Goal: Information Seeking & Learning: Learn about a topic

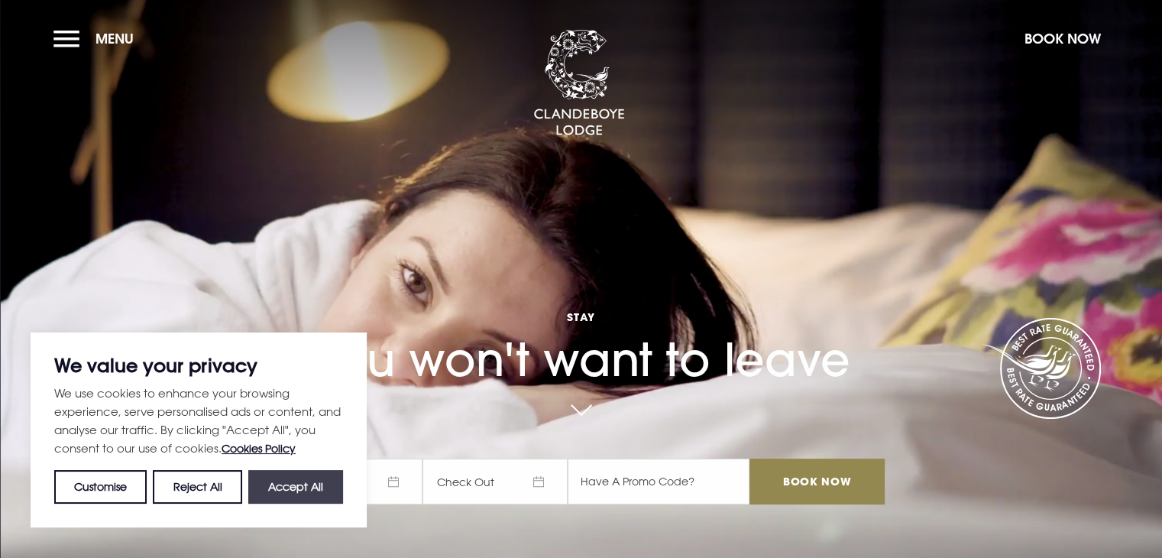
click at [272, 482] on button "Accept All" at bounding box center [295, 487] width 95 height 34
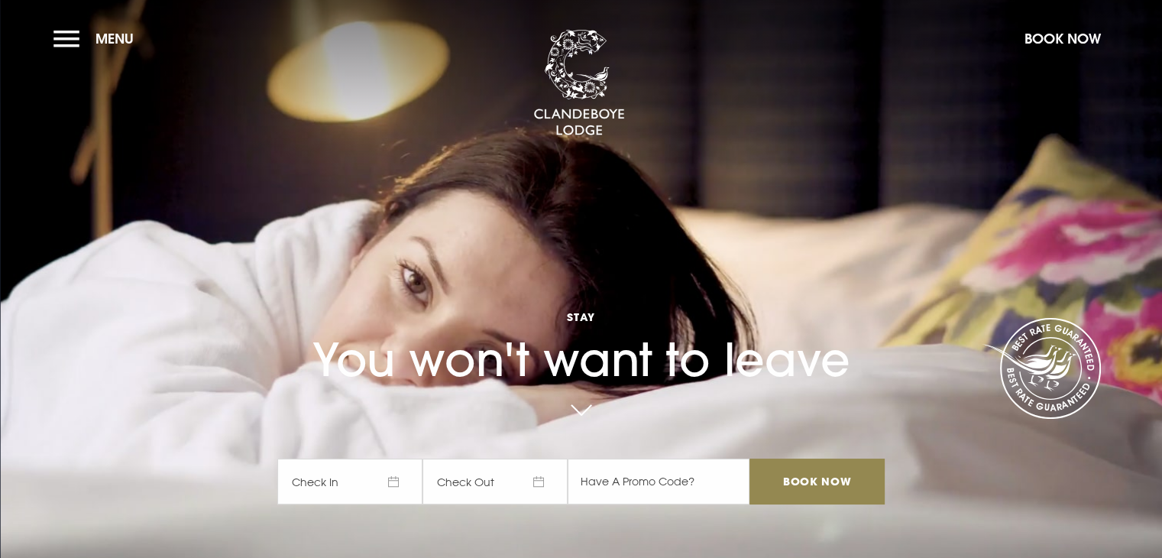
checkbox input "true"
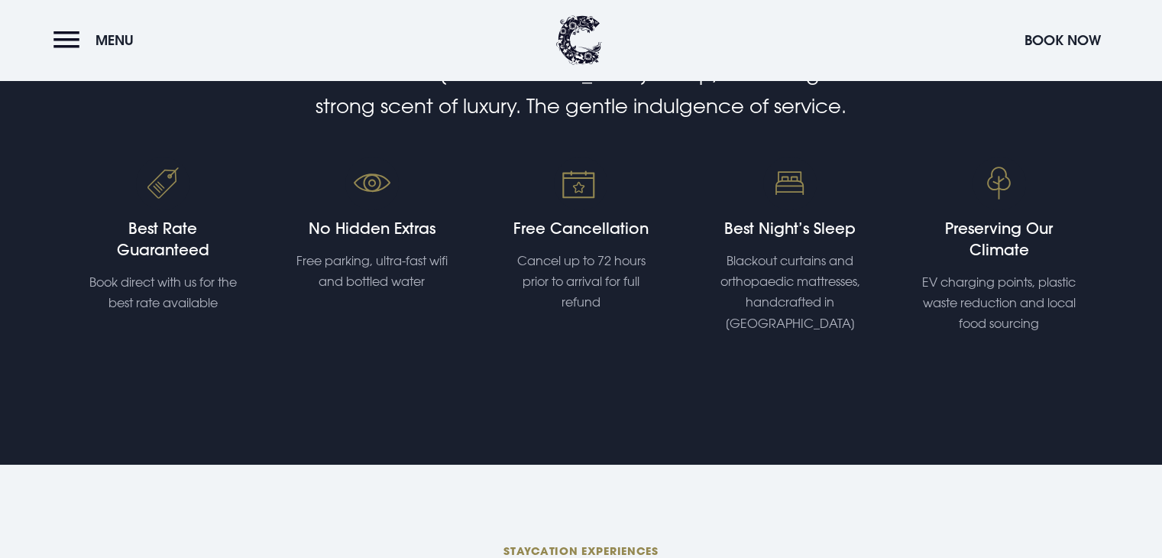
scroll to position [568, 0]
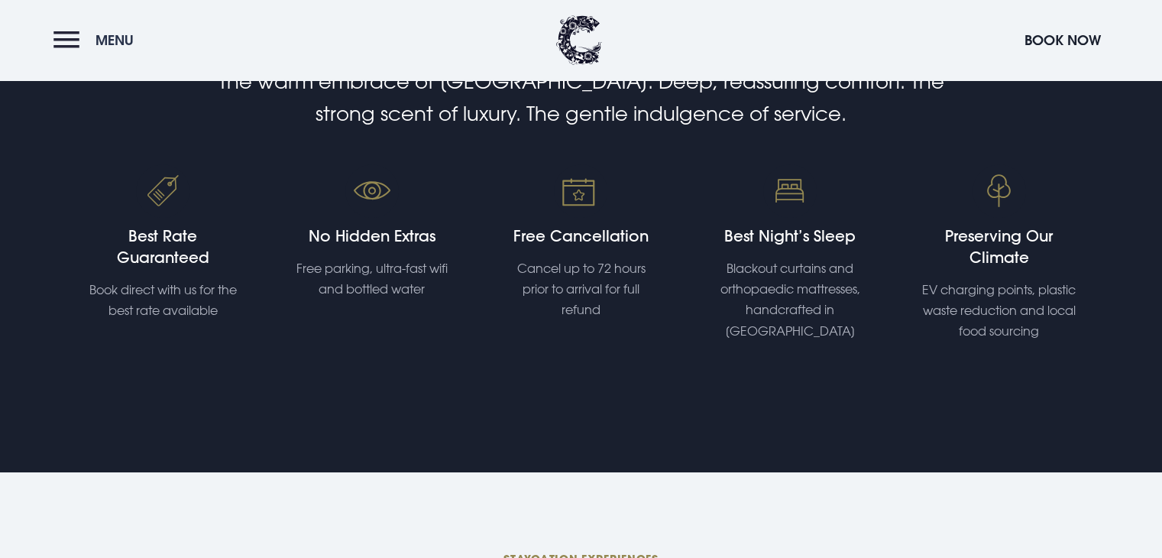
click at [70, 42] on button "Menu" at bounding box center [97, 40] width 88 height 33
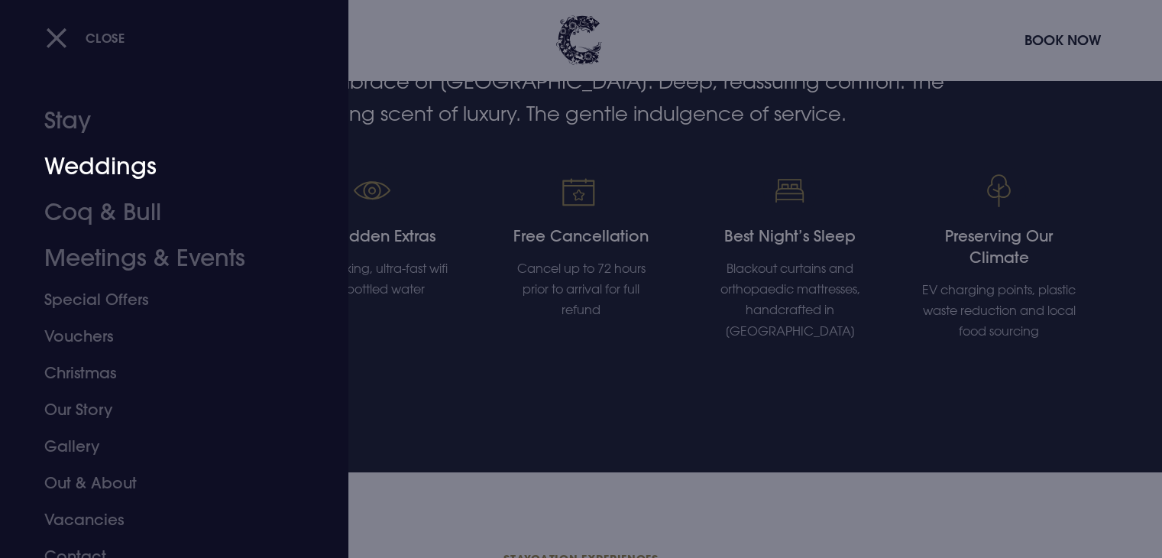
click at [131, 167] on link "Weddings" at bounding box center [164, 167] width 241 height 46
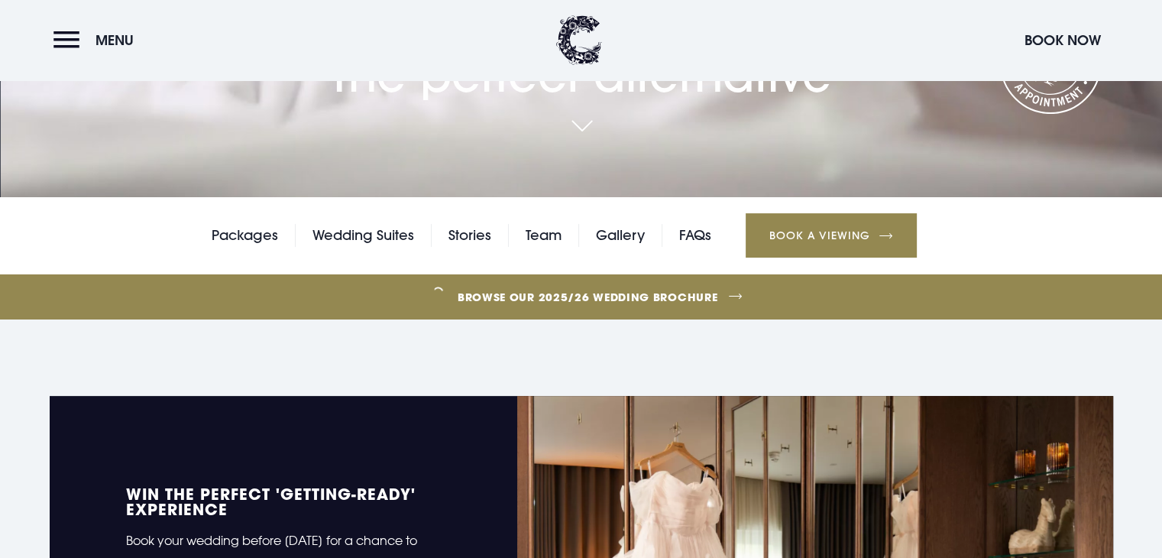
scroll to position [339, 0]
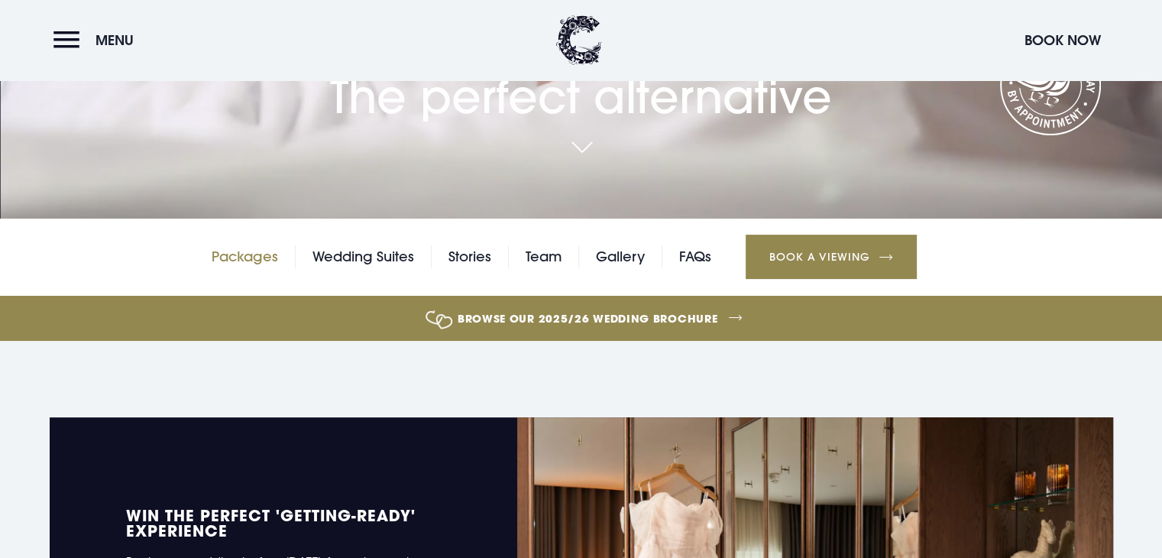
click at [266, 254] on link "Packages" at bounding box center [245, 256] width 66 height 23
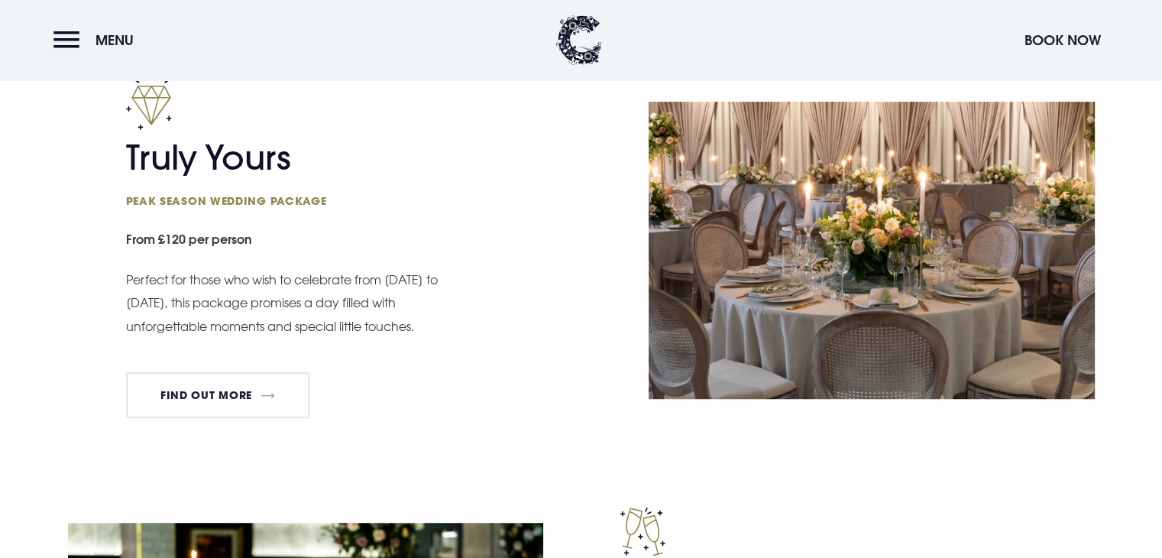
scroll to position [917, 0]
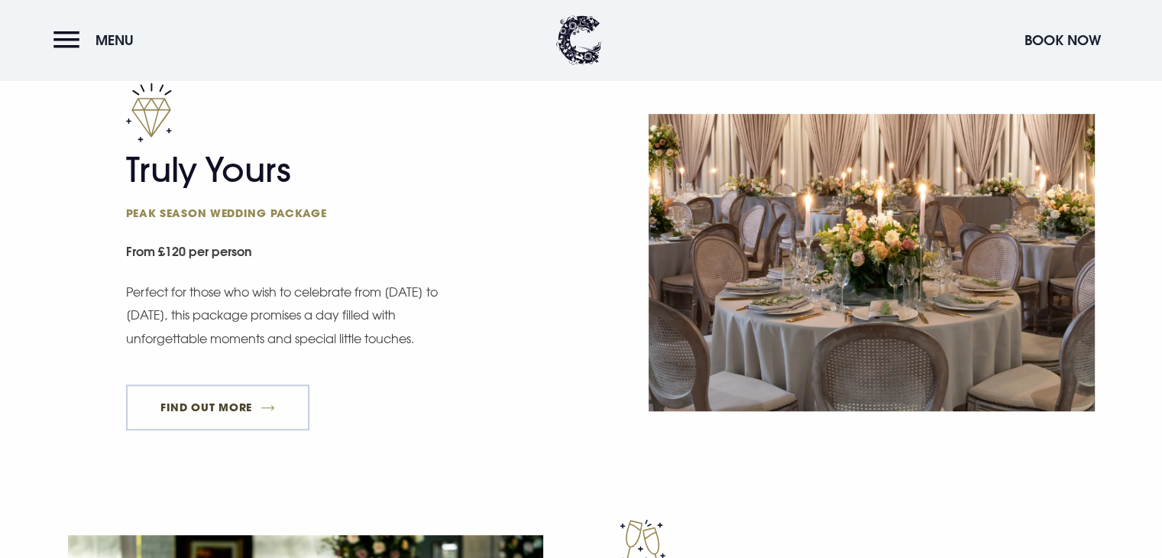
click at [214, 400] on link "FIND OUT MORE" at bounding box center [218, 407] width 184 height 46
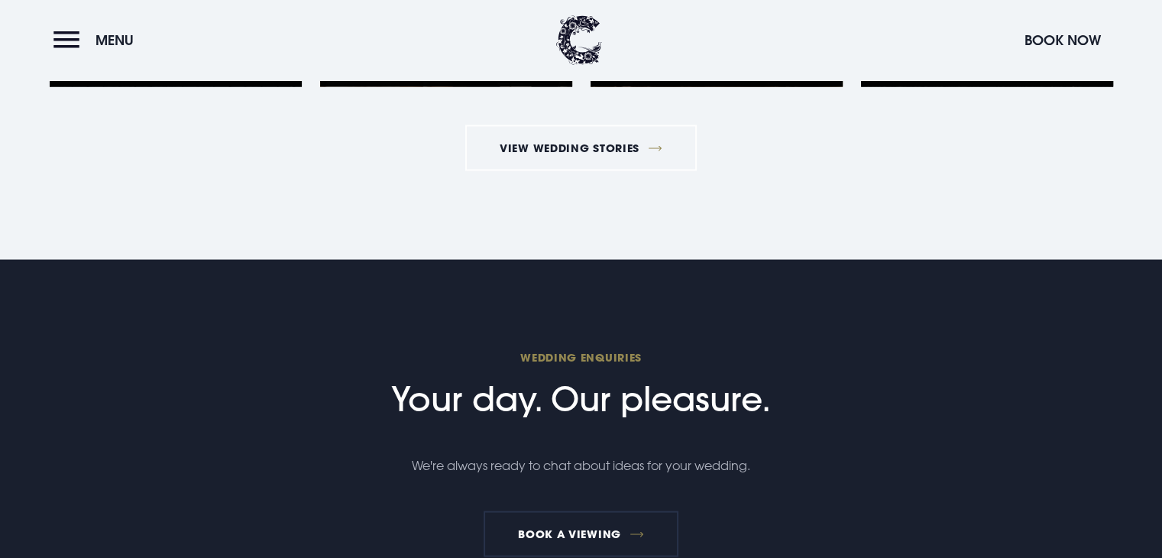
scroll to position [2871, 0]
